Goal: Navigation & Orientation: Find specific page/section

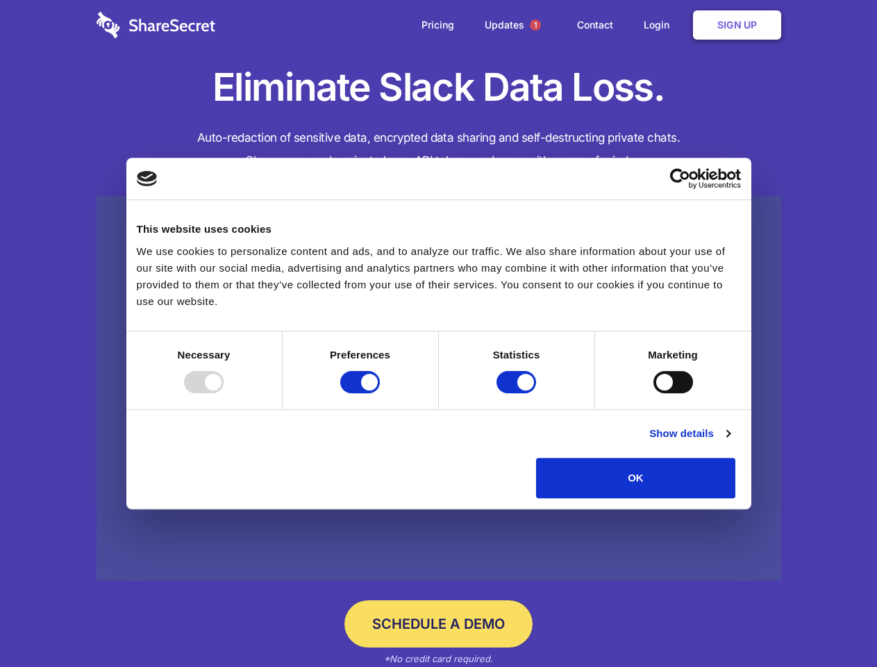
click at [224, 393] on div at bounding box center [204, 382] width 40 height 22
click at [380, 393] on input "Preferences" at bounding box center [360, 382] width 40 height 22
checkbox input "false"
click at [518, 393] on input "Statistics" at bounding box center [516, 382] width 40 height 22
checkbox input "false"
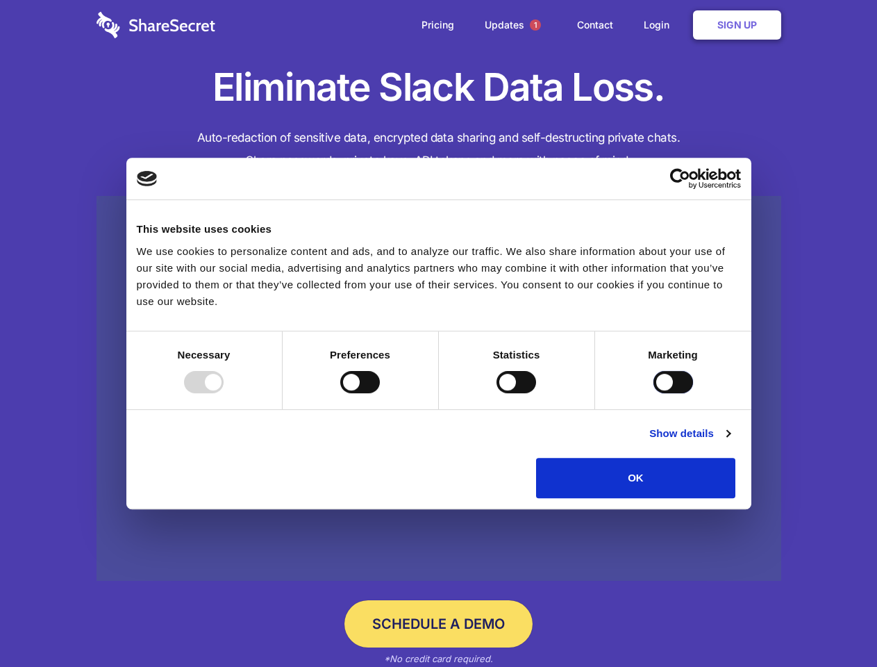
click at [653, 393] on input "Marketing" at bounding box center [673, 382] width 40 height 22
checkbox input "true"
click at [730, 442] on link "Show details" at bounding box center [689, 433] width 81 height 17
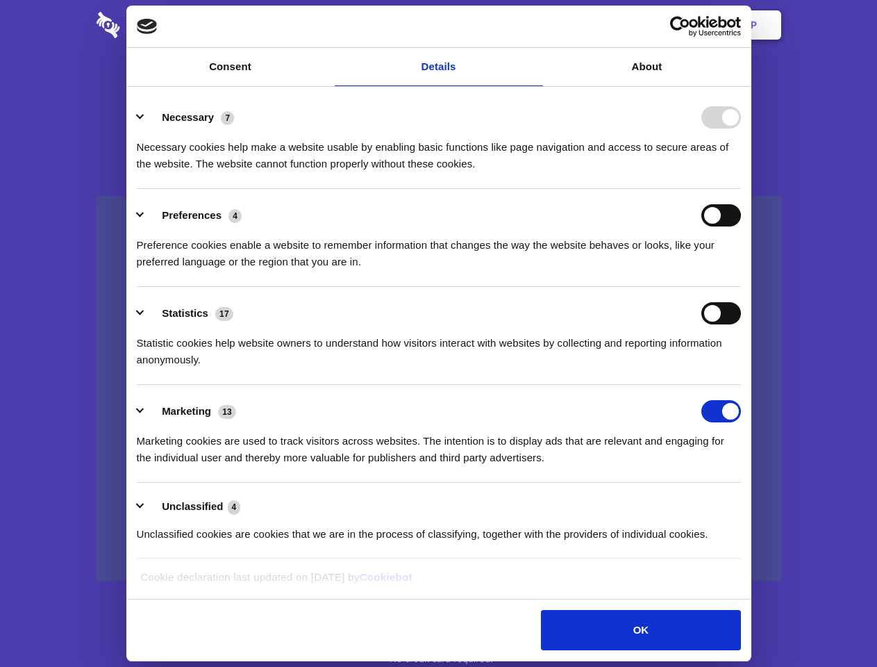
click at [741, 189] on li "Necessary 7 Necessary cookies help make a website usable by enabling basic func…" at bounding box center [439, 140] width 604 height 98
click at [535, 25] on span "1" at bounding box center [535, 24] width 11 height 11
